Goal: Task Accomplishment & Management: Book appointment/travel/reservation

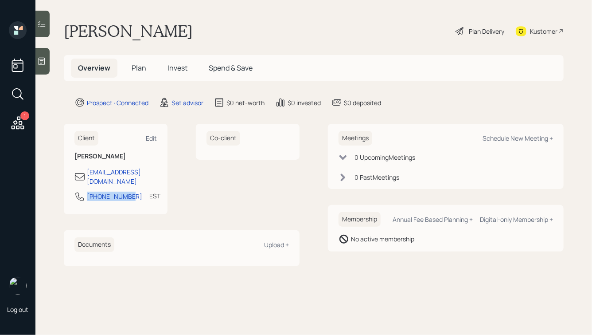
drag, startPoint x: 129, startPoint y: 186, endPoint x: 85, endPoint y: 187, distance: 43.9
click at [85, 191] on div "[PHONE_NUMBER] EST Currently 5:48 PM" at bounding box center [115, 199] width 82 height 16
copy div "[PHONE_NUMBER]"
click at [501, 135] on div "Schedule New Meeting +" at bounding box center [518, 138] width 70 height 8
select select "round-[PERSON_NAME]"
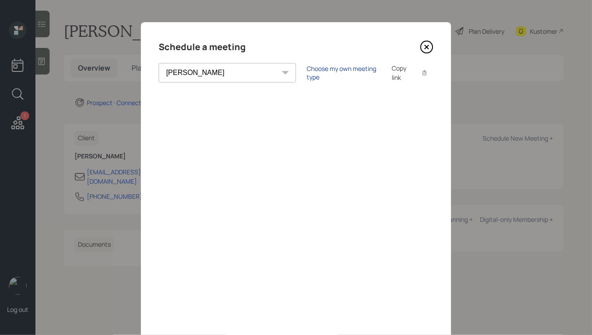
click at [307, 70] on div "Choose my own meeting type" at bounding box center [344, 72] width 74 height 17
